Goal: Find contact information: Find contact information

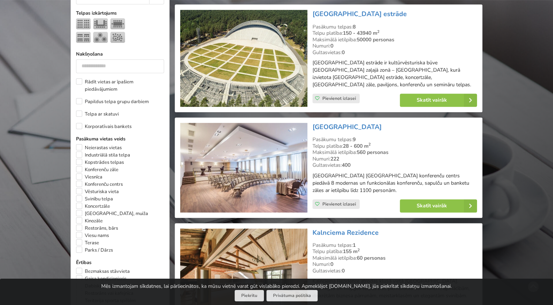
scroll to position [329, 0]
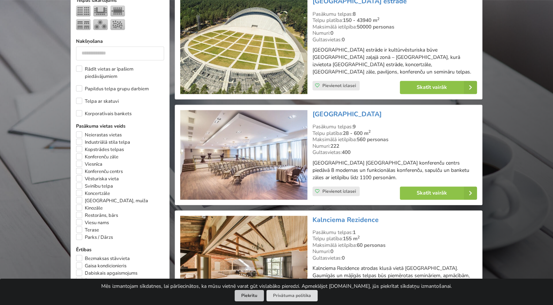
click at [245, 297] on button "Piekrītu" at bounding box center [249, 295] width 29 height 11
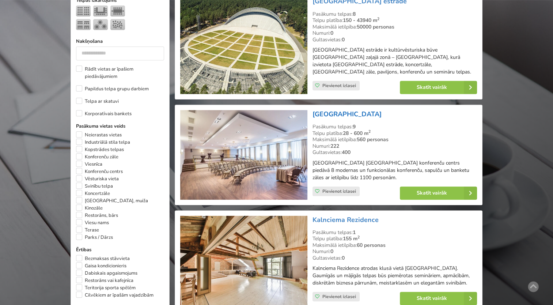
click at [360, 111] on link "[GEOGRAPHIC_DATA]" at bounding box center [347, 114] width 69 height 9
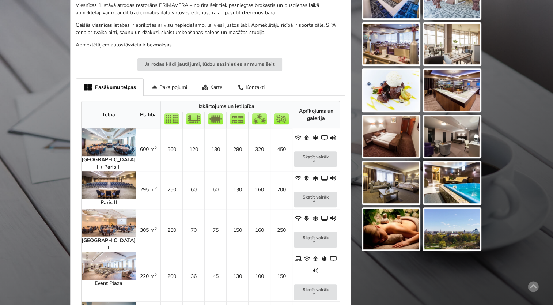
scroll to position [293, 0]
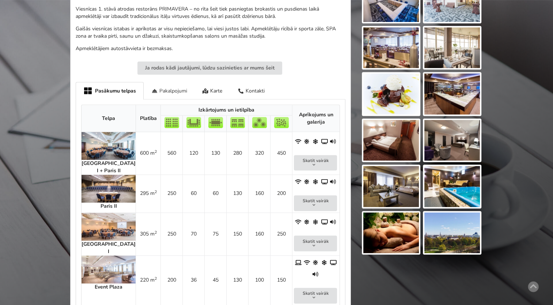
click at [167, 84] on div "Pakalpojumi" at bounding box center [169, 90] width 51 height 17
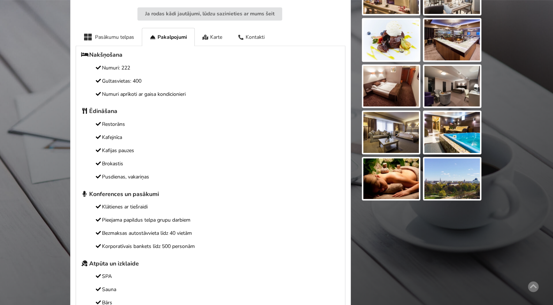
scroll to position [256, 0]
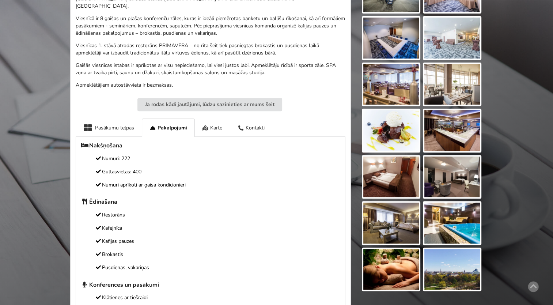
click at [213, 122] on div "Karte" at bounding box center [212, 127] width 35 height 18
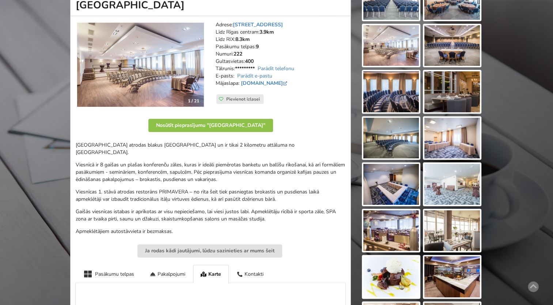
scroll to position [0, 0]
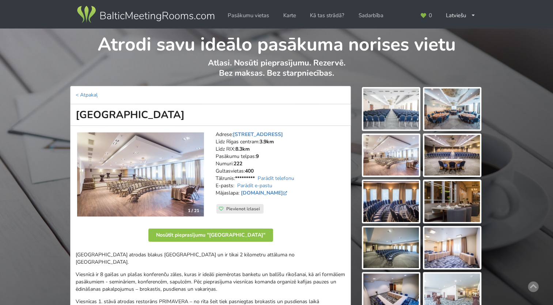
click at [397, 118] on img at bounding box center [391, 108] width 56 height 41
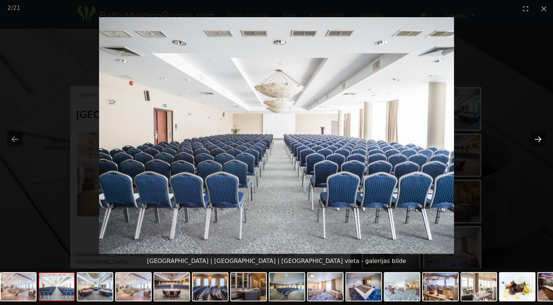
click at [539, 138] on button "Next slide" at bounding box center [538, 139] width 15 height 14
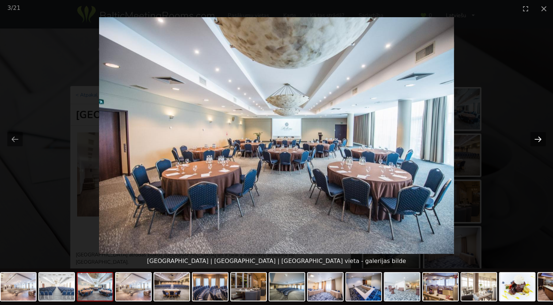
click at [539, 137] on button "Next slide" at bounding box center [538, 139] width 15 height 14
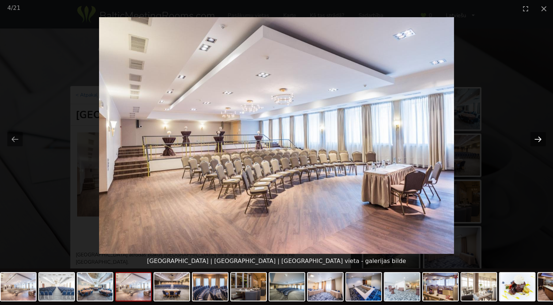
click at [539, 137] on button "Next slide" at bounding box center [538, 139] width 15 height 14
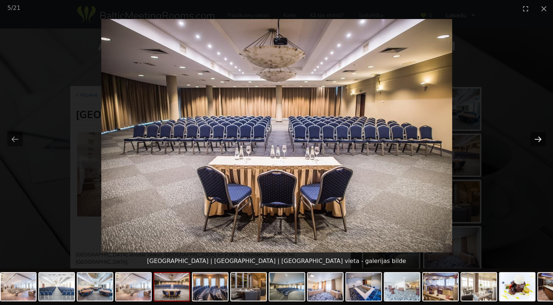
click at [539, 137] on button "Next slide" at bounding box center [538, 139] width 15 height 14
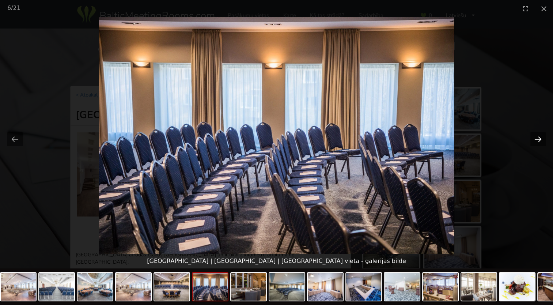
click at [539, 137] on button "Next slide" at bounding box center [538, 139] width 15 height 14
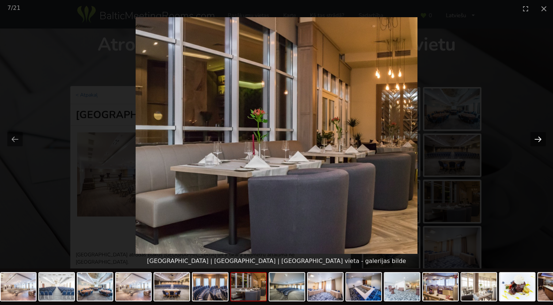
click at [539, 137] on button "Next slide" at bounding box center [538, 139] width 15 height 14
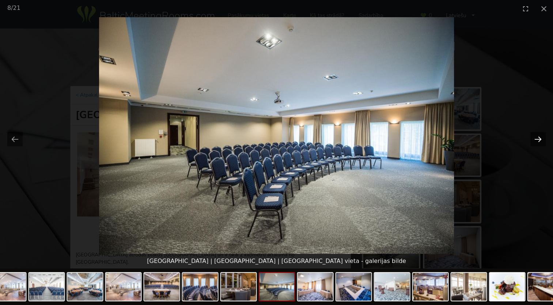
click at [539, 137] on button "Next slide" at bounding box center [538, 139] width 15 height 14
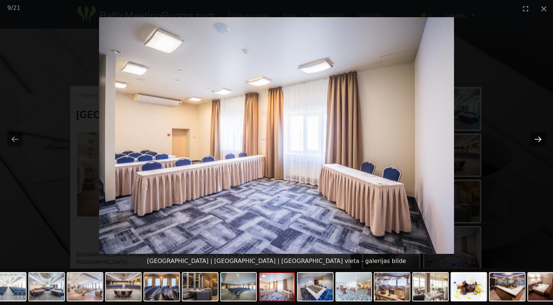
click at [539, 137] on button "Next slide" at bounding box center [538, 139] width 15 height 14
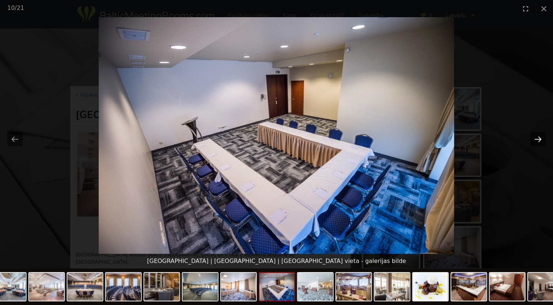
click at [539, 137] on button "Next slide" at bounding box center [538, 139] width 15 height 14
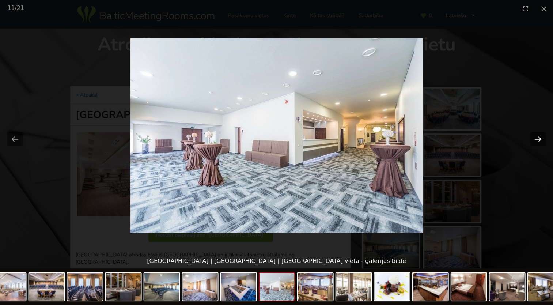
click at [539, 137] on button "Next slide" at bounding box center [538, 139] width 15 height 14
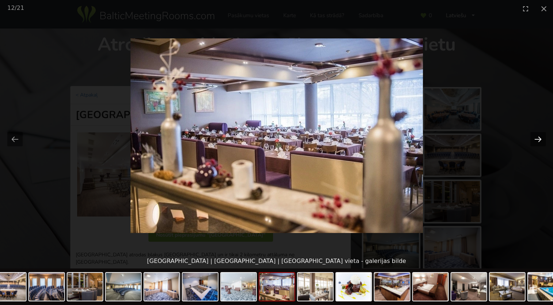
click at [539, 137] on button "Next slide" at bounding box center [538, 139] width 15 height 14
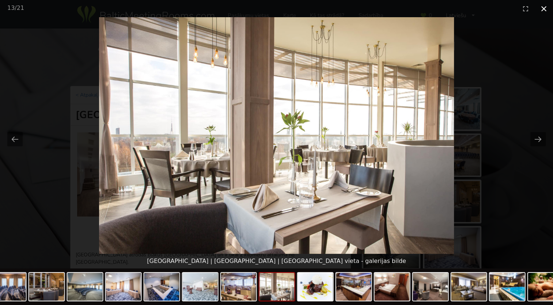
click at [546, 9] on button "Close gallery" at bounding box center [544, 8] width 18 height 17
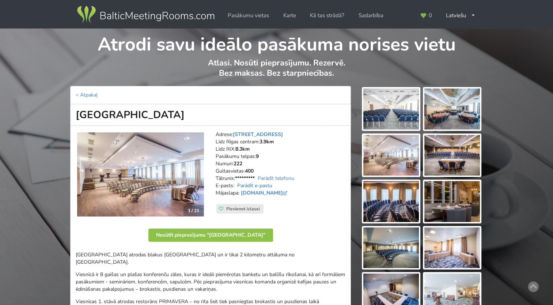
click at [255, 184] on link "Parādīt e-pastu" at bounding box center [254, 185] width 35 height 7
click at [267, 185] on link "[EMAIL_ADDRESS][DOMAIN_NAME]" at bounding box center [278, 185] width 88 height 7
